Goal: Transaction & Acquisition: Download file/media

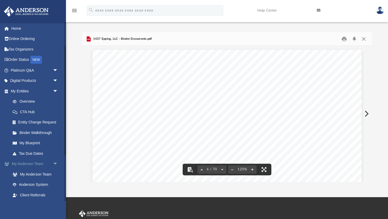
scroll to position [1780, 0]
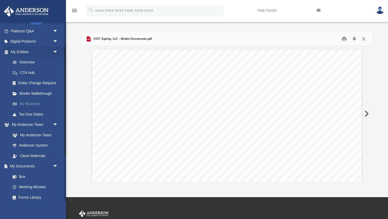
click at [44, 104] on link "My Blueprint" at bounding box center [36, 104] width 59 height 11
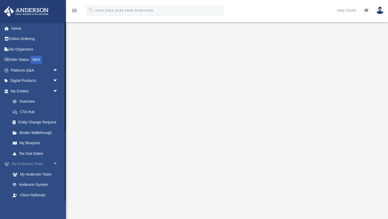
click at [55, 165] on span "arrow_drop_down" at bounding box center [58, 164] width 11 height 11
click at [44, 182] on link "Box" at bounding box center [36, 185] width 59 height 11
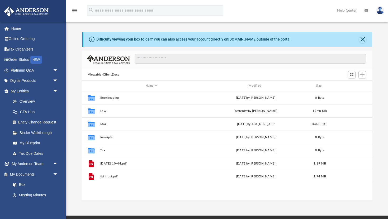
scroll to position [120, 289]
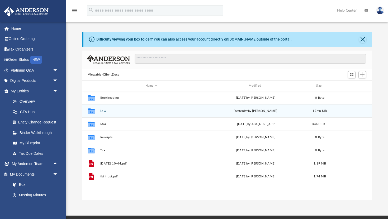
click at [98, 109] on div "Collaborated Folder Law [DATE] by [PERSON_NAME] 17.98 MB" at bounding box center [226, 110] width 289 height 13
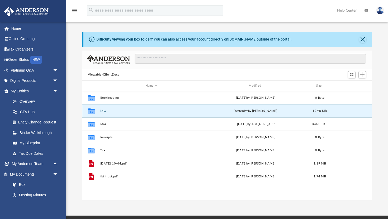
click at [99, 110] on div "Collaborated Folder Law [DATE] by [PERSON_NAME] 17.98 MB" at bounding box center [226, 110] width 289 height 13
click at [104, 111] on button "Law" at bounding box center [151, 110] width 102 height 3
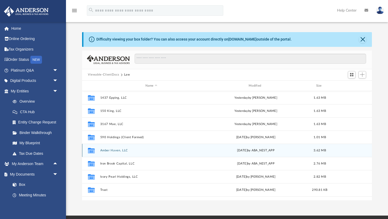
click at [122, 151] on button "Amber Haven, LLC" at bounding box center [151, 150] width 102 height 3
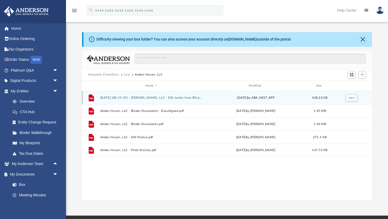
click at [152, 98] on button "[DATE] (08:19:29) - [PERSON_NAME], LLC - EIN Letter from IRS.pdf" at bounding box center [151, 97] width 102 height 3
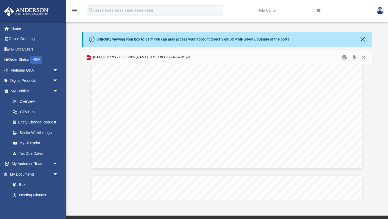
scroll to position [247, 0]
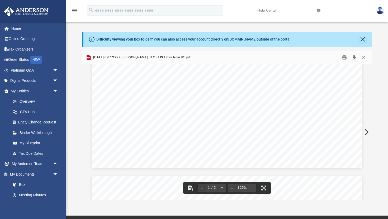
click at [355, 57] on button "Download" at bounding box center [353, 57] width 9 height 8
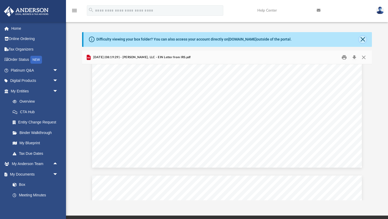
click at [363, 39] on button "Close" at bounding box center [362, 39] width 7 height 7
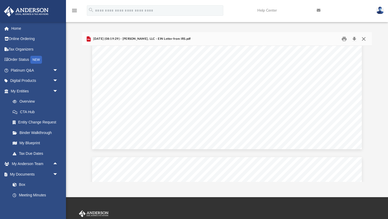
click at [363, 40] on button "Close" at bounding box center [363, 39] width 9 height 8
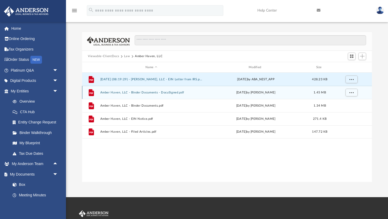
click at [157, 93] on button "Amber Haven, LLC - Binder Documents - DocuSigned.pdf" at bounding box center [151, 92] width 102 height 3
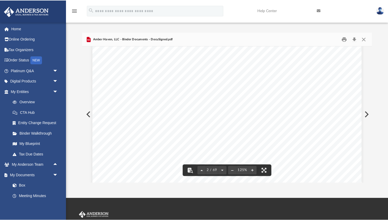
scroll to position [512, 0]
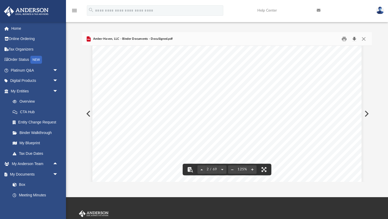
click at [355, 39] on button "Download" at bounding box center [353, 39] width 9 height 8
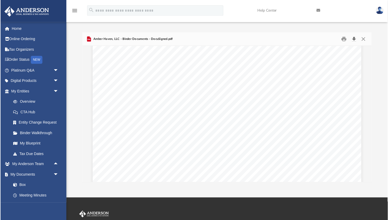
scroll to position [356, 0]
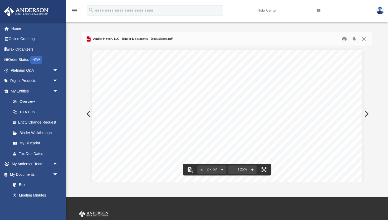
click at [363, 38] on button "Close" at bounding box center [363, 39] width 9 height 8
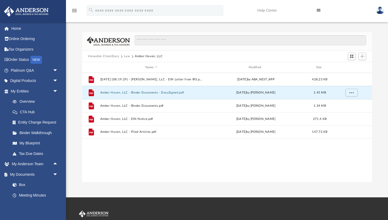
click at [124, 57] on button "Law" at bounding box center [127, 56] width 6 height 5
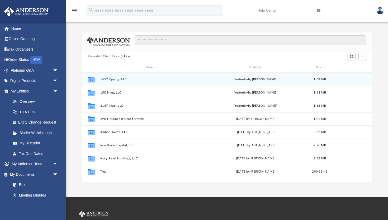
click at [118, 80] on button "1437 Epping, LLC" at bounding box center [151, 79] width 102 height 3
